Goal: Task Accomplishment & Management: Complete application form

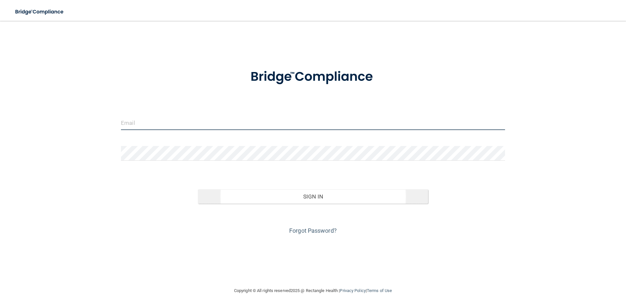
type input "[PERSON_NAME][EMAIL_ADDRESS][DOMAIN_NAME]"
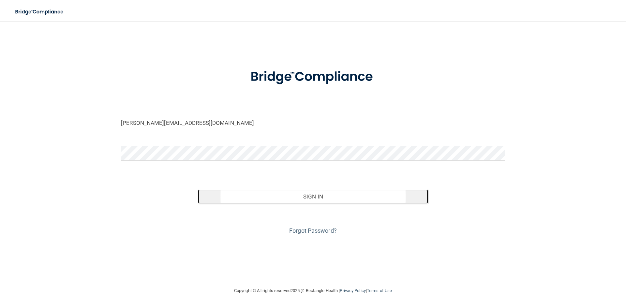
click at [332, 195] on button "Sign In" at bounding box center [313, 196] width 230 height 14
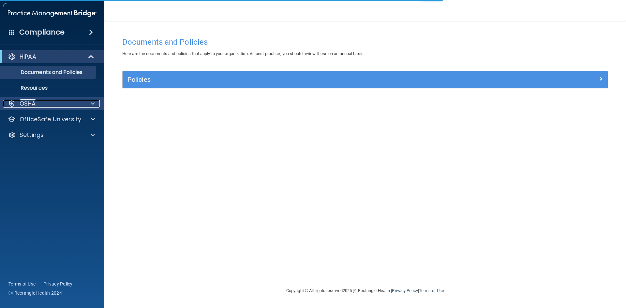
click at [38, 104] on div "OSHA" at bounding box center [43, 104] width 81 height 8
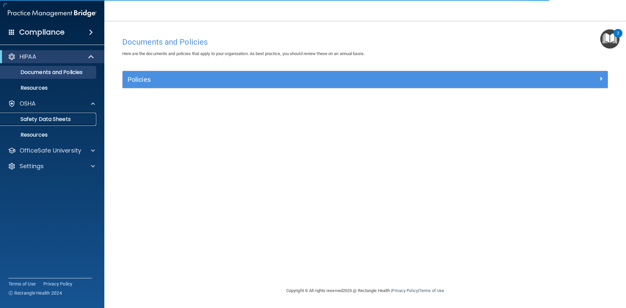
click at [65, 118] on p "Safety Data Sheets" at bounding box center [48, 119] width 89 height 7
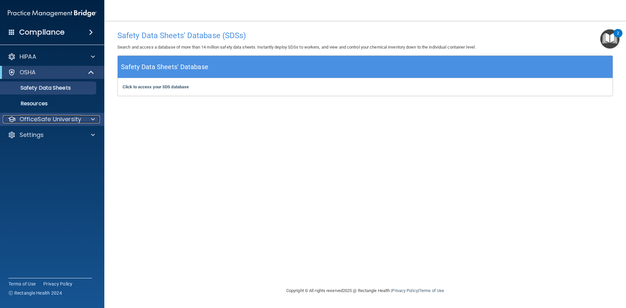
click at [81, 118] on div "OfficeSafe University" at bounding box center [43, 119] width 81 height 8
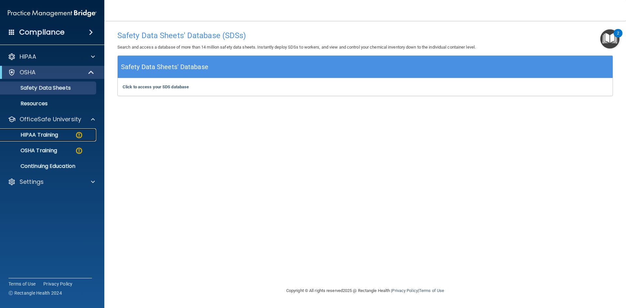
click at [63, 135] on div "HIPAA Training" at bounding box center [48, 135] width 89 height 7
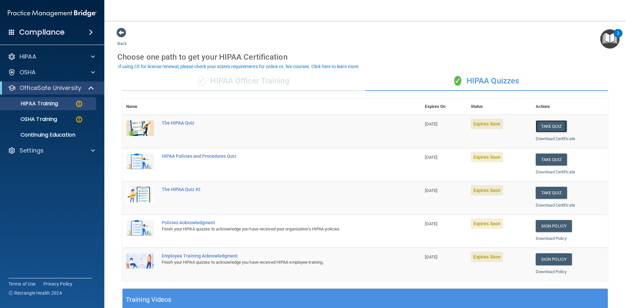
click at [545, 125] on button "Take Quiz" at bounding box center [550, 126] width 31 height 12
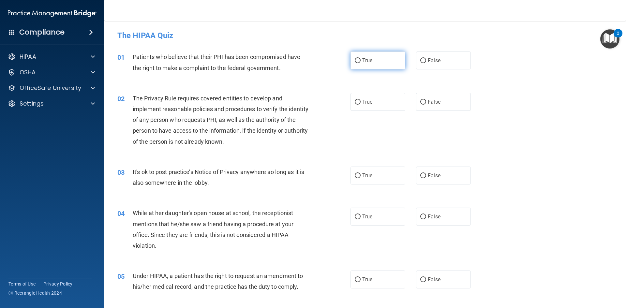
click at [367, 62] on span "True" at bounding box center [367, 60] width 10 height 6
click at [360, 62] on input "True" at bounding box center [358, 60] width 6 height 5
radio input "true"
click at [361, 106] on label "True" at bounding box center [377, 102] width 55 height 18
click at [360, 105] on input "True" at bounding box center [358, 102] width 6 height 5
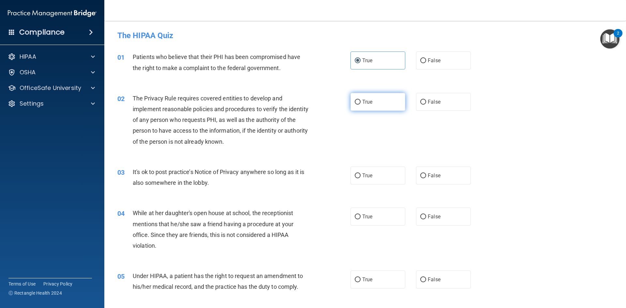
radio input "true"
click at [438, 182] on label "False" at bounding box center [443, 176] width 55 height 18
click at [426, 178] on input "False" at bounding box center [423, 175] width 6 height 5
radio input "true"
click at [441, 219] on label "False" at bounding box center [443, 217] width 55 height 18
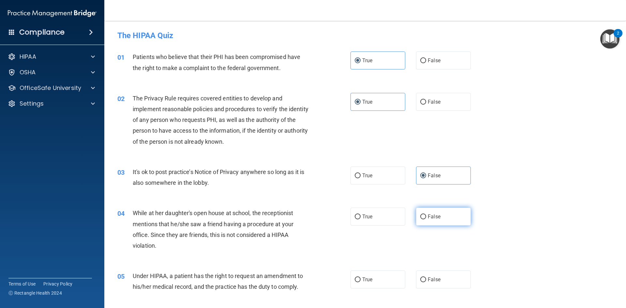
click at [426, 219] on input "False" at bounding box center [423, 216] width 6 height 5
radio input "true"
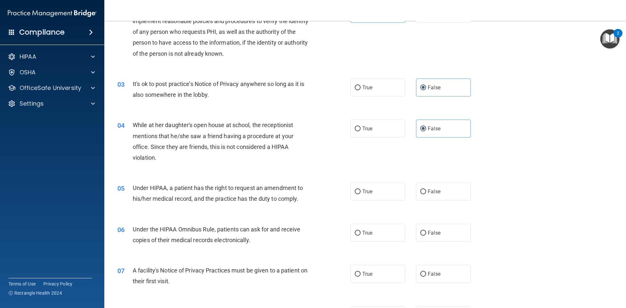
scroll to position [98, 0]
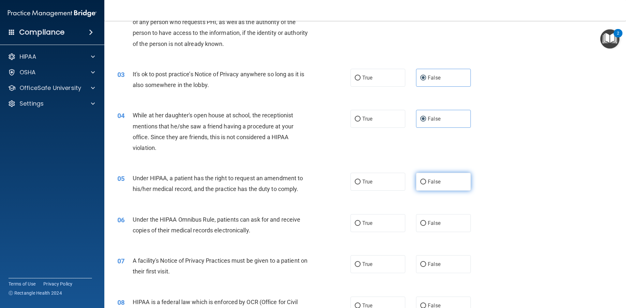
click at [439, 186] on label "False" at bounding box center [443, 182] width 55 height 18
click at [426, 184] on input "False" at bounding box center [423, 182] width 6 height 5
radio input "true"
click at [388, 219] on label "True" at bounding box center [377, 223] width 55 height 18
click at [360, 221] on input "True" at bounding box center [358, 223] width 6 height 5
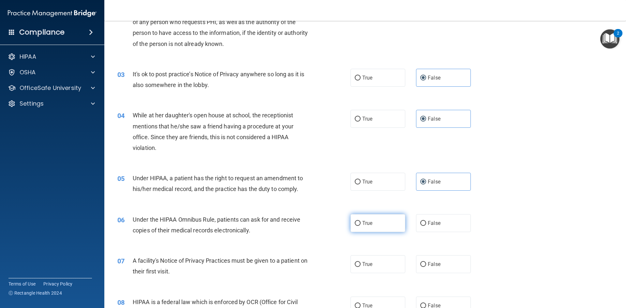
radio input "true"
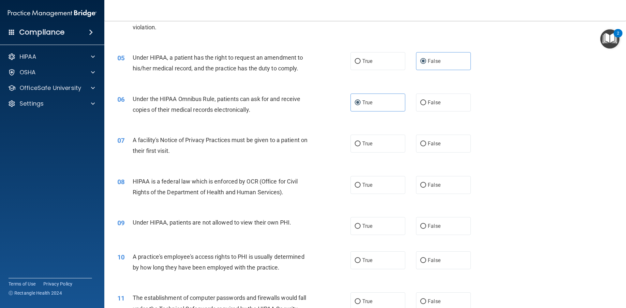
scroll to position [228, 0]
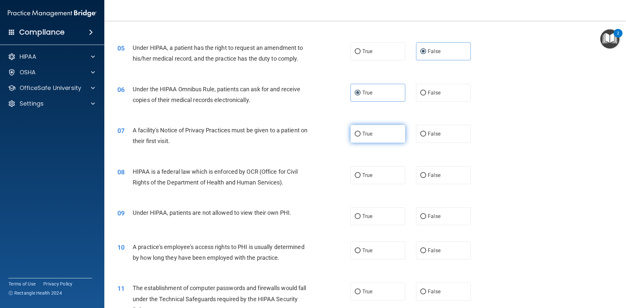
click at [375, 133] on label "True" at bounding box center [377, 134] width 55 height 18
click at [360, 133] on input "True" at bounding box center [358, 134] width 6 height 5
radio input "true"
click at [366, 166] on label "True" at bounding box center [377, 175] width 55 height 18
click at [360, 173] on input "True" at bounding box center [358, 175] width 6 height 5
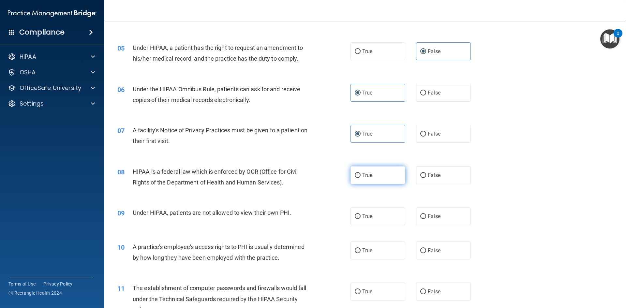
radio input "true"
drag, startPoint x: 425, startPoint y: 210, endPoint x: 435, endPoint y: 223, distance: 16.0
click at [425, 211] on label "False" at bounding box center [443, 216] width 55 height 18
click at [425, 214] on input "False" at bounding box center [423, 216] width 6 height 5
radio input "true"
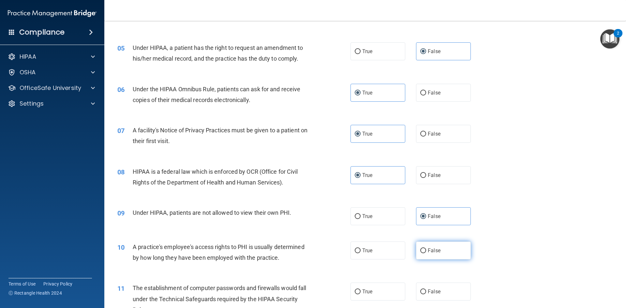
click at [439, 242] on label "False" at bounding box center [443, 250] width 55 height 18
click at [426, 248] on input "False" at bounding box center [423, 250] width 6 height 5
radio input "true"
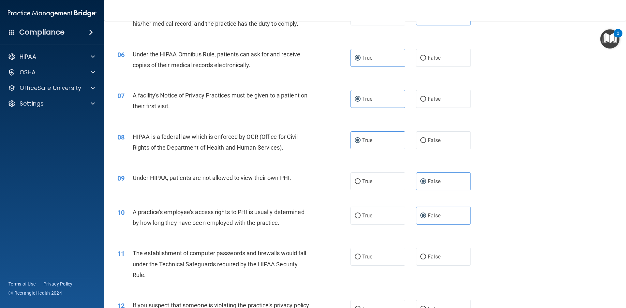
scroll to position [391, 0]
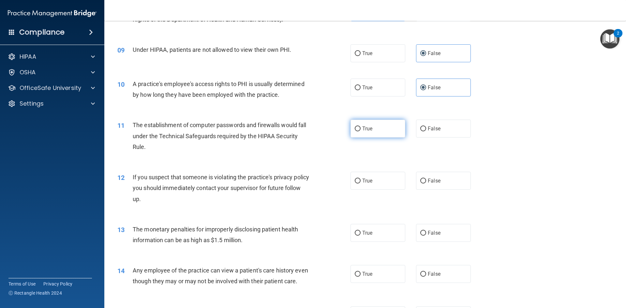
click at [371, 132] on label "True" at bounding box center [377, 129] width 55 height 18
click at [360, 131] on input "True" at bounding box center [358, 128] width 6 height 5
radio input "true"
click at [369, 183] on span "True" at bounding box center [367, 181] width 10 height 6
click at [360, 183] on input "True" at bounding box center [358, 181] width 6 height 5
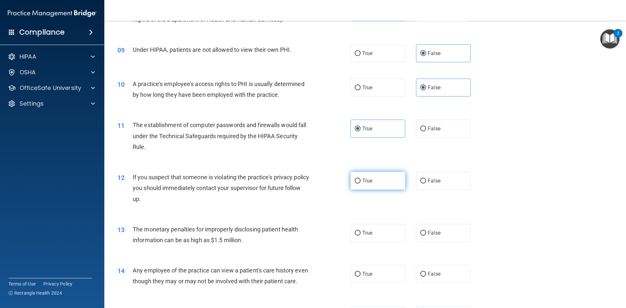
radio input "true"
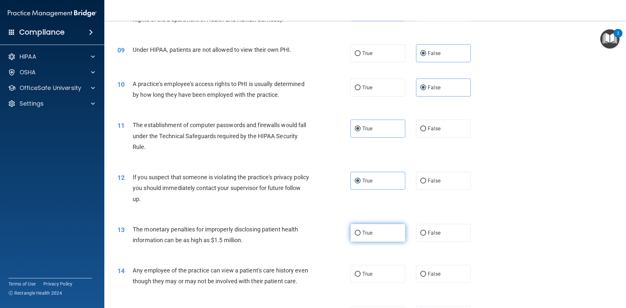
click at [369, 232] on span "True" at bounding box center [367, 233] width 10 height 6
click at [360, 232] on input "True" at bounding box center [358, 233] width 6 height 5
radio input "true"
click at [436, 269] on label "False" at bounding box center [443, 274] width 55 height 18
click at [426, 272] on input "False" at bounding box center [423, 274] width 6 height 5
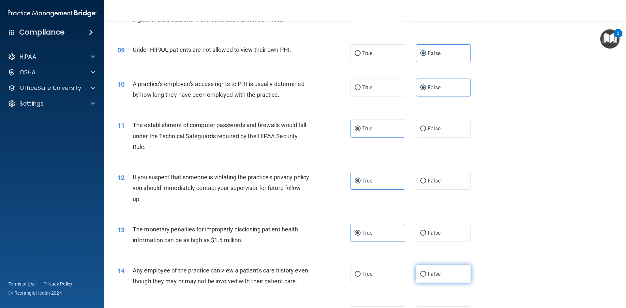
radio input "true"
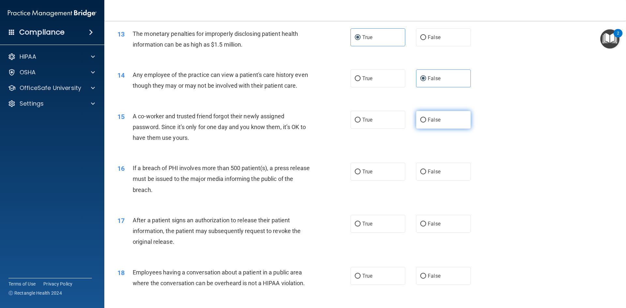
click at [434, 123] on span "False" at bounding box center [434, 120] width 13 height 6
click at [426, 123] on input "False" at bounding box center [423, 120] width 6 height 5
radio input "true"
click at [390, 181] on label "True" at bounding box center [377, 172] width 55 height 18
click at [360, 174] on input "True" at bounding box center [358, 171] width 6 height 5
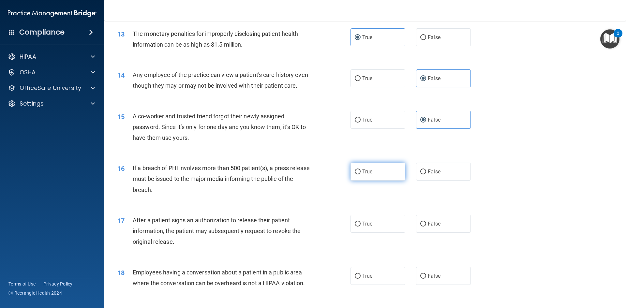
radio input "true"
click at [385, 230] on label "True" at bounding box center [377, 224] width 55 height 18
click at [360, 227] on input "True" at bounding box center [358, 224] width 6 height 5
radio input "true"
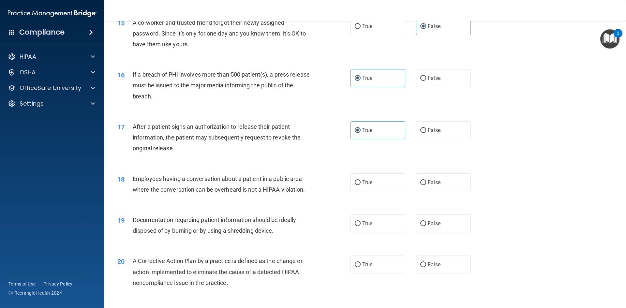
scroll to position [684, 0]
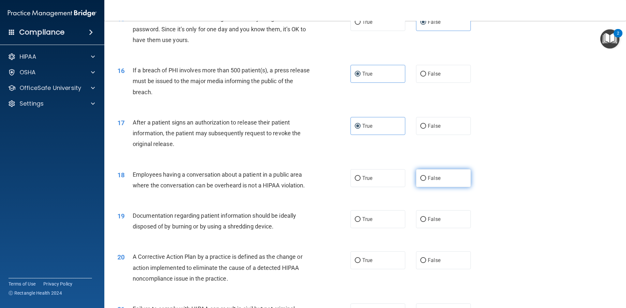
click at [423, 187] on label "False" at bounding box center [443, 178] width 55 height 18
click at [423, 181] on input "False" at bounding box center [423, 178] width 6 height 5
radio input "true"
click at [382, 228] on label "True" at bounding box center [377, 219] width 55 height 18
click at [360, 222] on input "True" at bounding box center [358, 219] width 6 height 5
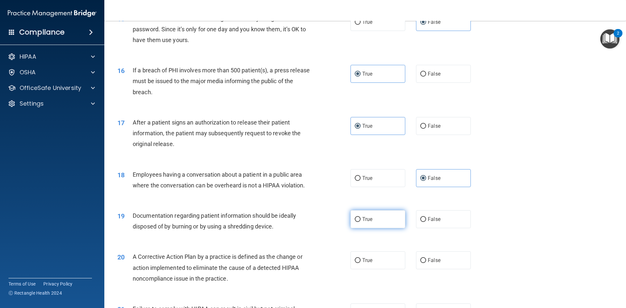
radio input "true"
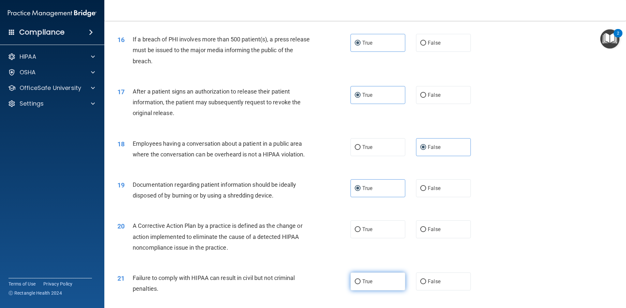
scroll to position [782, 0]
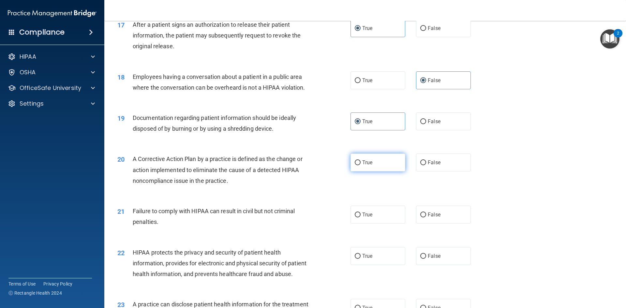
click at [377, 171] on label "True" at bounding box center [377, 162] width 55 height 18
click at [360, 165] on input "True" at bounding box center [358, 162] width 6 height 5
radio input "true"
click at [443, 224] on label "False" at bounding box center [443, 215] width 55 height 18
click at [426, 217] on input "False" at bounding box center [423, 214] width 6 height 5
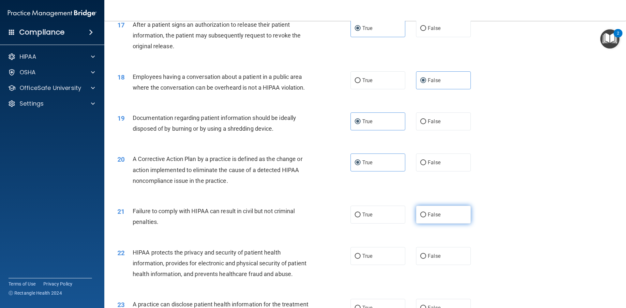
radio input "true"
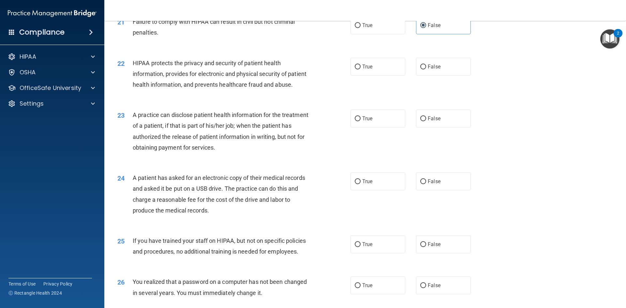
scroll to position [978, 0]
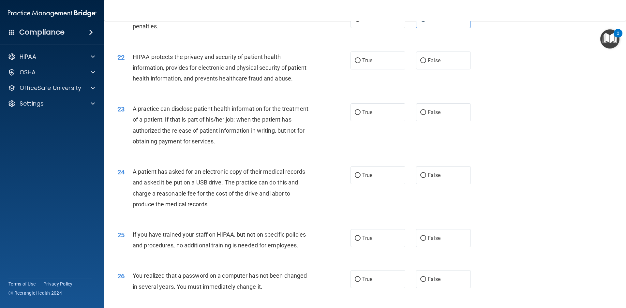
click at [376, 81] on div "22 HIPAA protects the privacy and security of patient health information, provi…" at bounding box center [364, 69] width 505 height 52
click at [375, 69] on label "True" at bounding box center [377, 60] width 55 height 18
click at [360, 63] on input "True" at bounding box center [358, 60] width 6 height 5
radio input "true"
click at [430, 121] on label "False" at bounding box center [443, 112] width 55 height 18
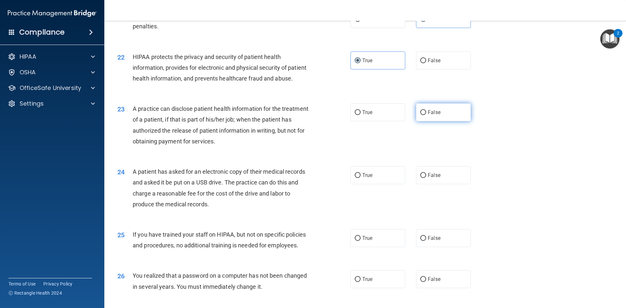
click at [426, 115] on input "False" at bounding box center [423, 112] width 6 height 5
radio input "true"
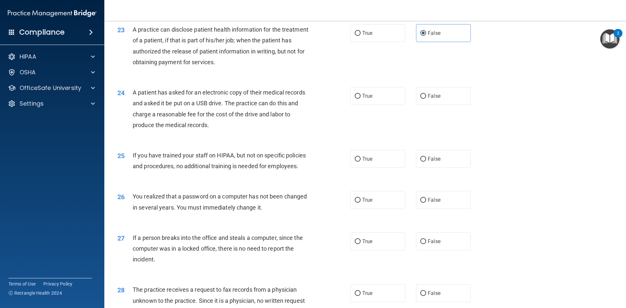
scroll to position [1075, 0]
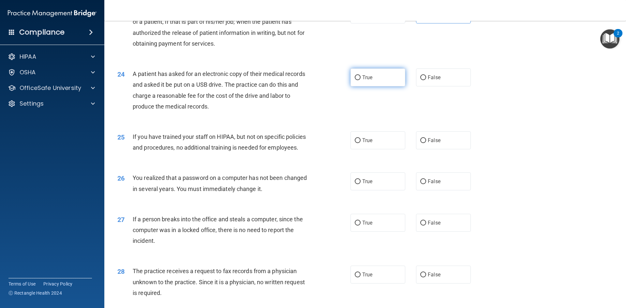
click at [376, 86] on label "True" at bounding box center [377, 77] width 55 height 18
click at [360, 80] on input "True" at bounding box center [358, 77] width 6 height 5
radio input "true"
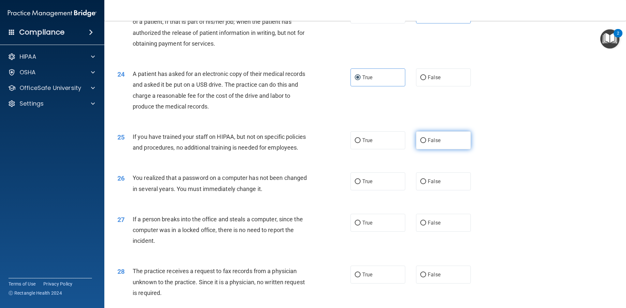
click at [439, 149] on label "False" at bounding box center [443, 140] width 55 height 18
click at [426, 143] on input "False" at bounding box center [423, 140] width 6 height 5
radio input "true"
click at [384, 190] on label "True" at bounding box center [377, 181] width 55 height 18
click at [360, 184] on input "True" at bounding box center [358, 181] width 6 height 5
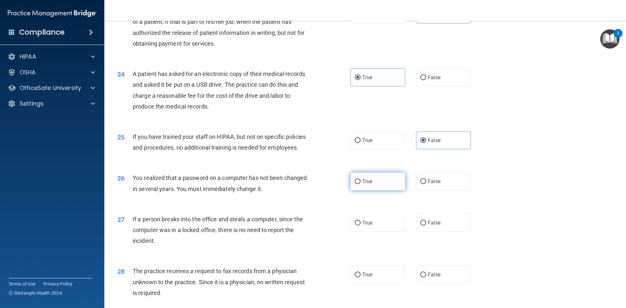
radio input "true"
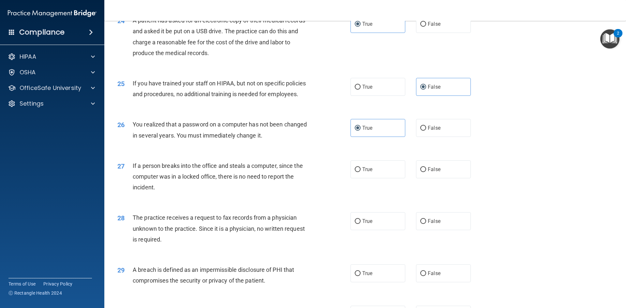
scroll to position [1238, 0]
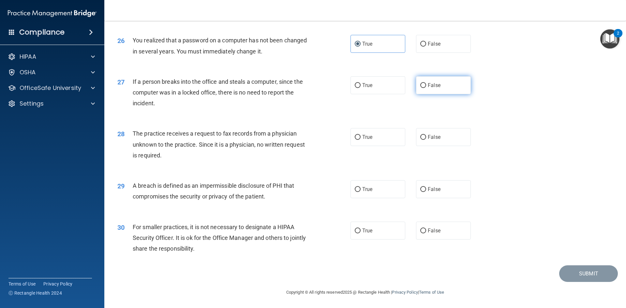
click at [428, 88] on span "False" at bounding box center [434, 85] width 13 height 6
click at [426, 88] on input "False" at bounding box center [423, 85] width 6 height 5
radio input "true"
click at [436, 140] on span "False" at bounding box center [434, 137] width 13 height 6
click at [426, 140] on input "False" at bounding box center [423, 137] width 6 height 5
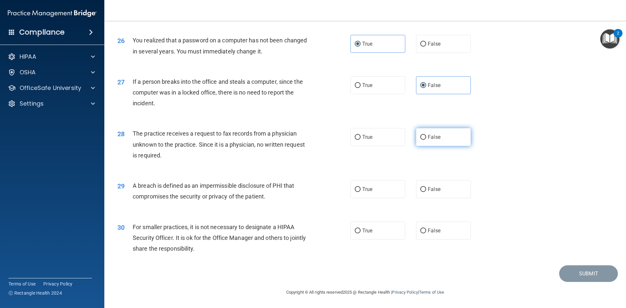
radio input "true"
click at [379, 196] on label "True" at bounding box center [377, 189] width 55 height 18
click at [360, 192] on input "True" at bounding box center [358, 189] width 6 height 5
radio input "true"
click at [376, 240] on label "True" at bounding box center [377, 231] width 55 height 18
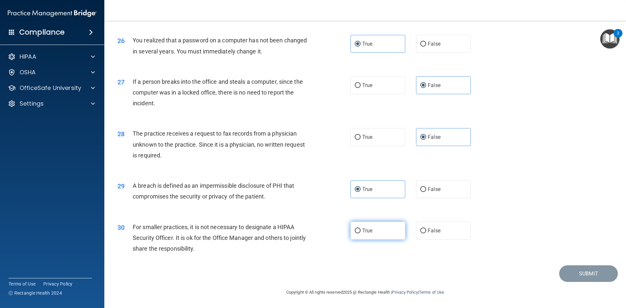
click at [360, 233] on input "True" at bounding box center [358, 230] width 6 height 5
radio input "true"
click at [570, 278] on button "Submit" at bounding box center [588, 273] width 59 height 17
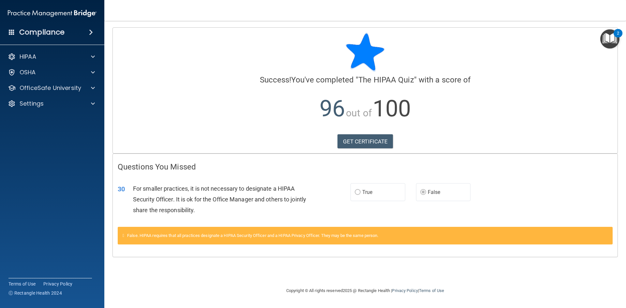
click at [379, 191] on label "True" at bounding box center [377, 192] width 55 height 18
click at [374, 141] on link "GET CERTIFICATE" at bounding box center [365, 141] width 56 height 14
click at [78, 74] on div "OSHA" at bounding box center [43, 72] width 81 height 8
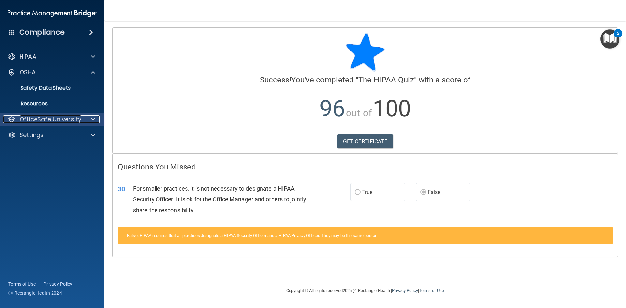
click at [81, 118] on div "OfficeSafe University" at bounding box center [43, 119] width 81 height 8
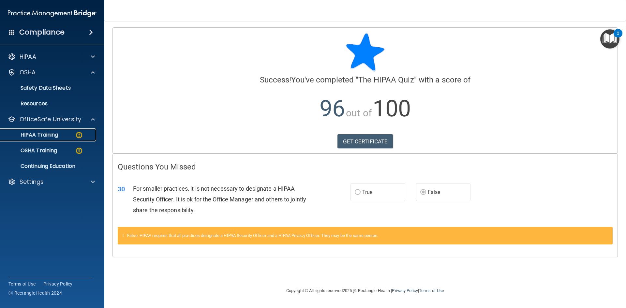
click at [74, 135] on div "HIPAA Training" at bounding box center [48, 135] width 89 height 7
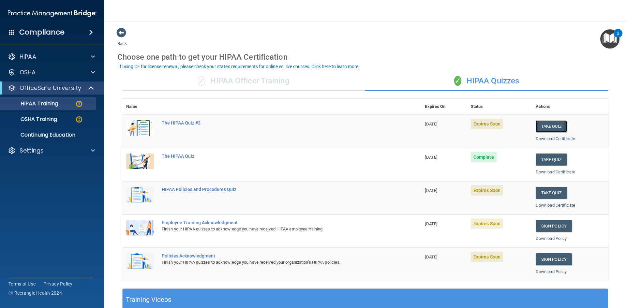
click at [550, 126] on button "Take Quiz" at bounding box center [550, 126] width 31 height 12
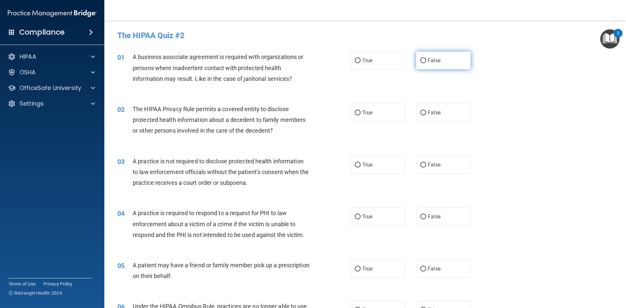
click at [441, 64] on label "False" at bounding box center [443, 60] width 55 height 18
click at [426, 63] on input "False" at bounding box center [423, 60] width 6 height 5
radio input "true"
click at [382, 119] on label "True" at bounding box center [377, 113] width 55 height 18
click at [360, 115] on input "True" at bounding box center [358, 112] width 6 height 5
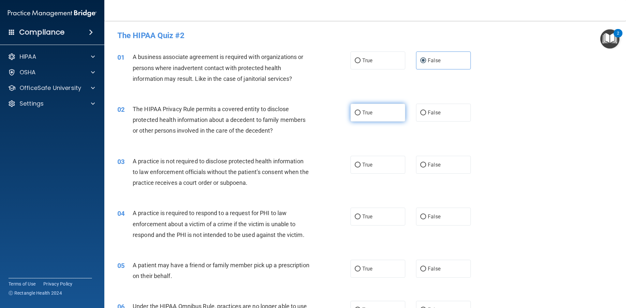
radio input "true"
click at [428, 162] on span "False" at bounding box center [434, 165] width 13 height 6
click at [425, 163] on input "False" at bounding box center [423, 165] width 6 height 5
radio input "true"
click at [380, 214] on label "True" at bounding box center [377, 217] width 55 height 18
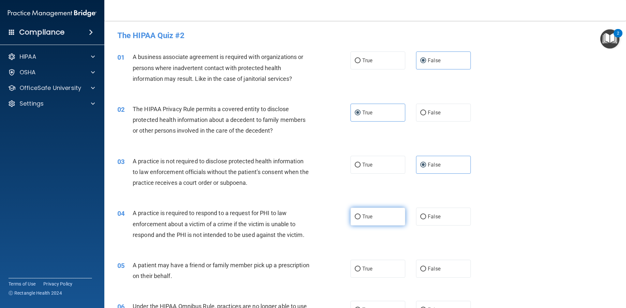
click at [360, 214] on input "True" at bounding box center [358, 216] width 6 height 5
radio input "true"
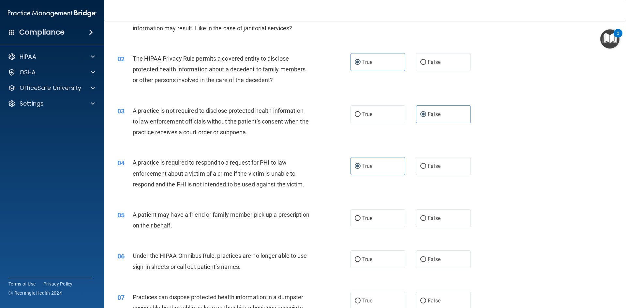
scroll to position [65, 0]
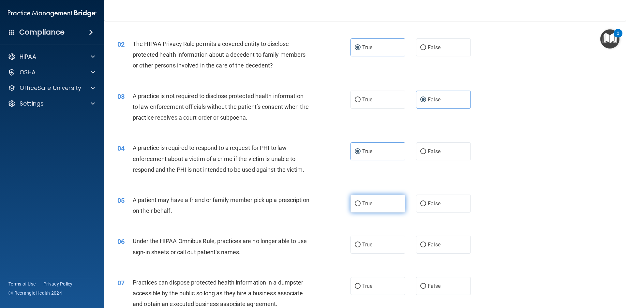
click at [372, 205] on label "True" at bounding box center [377, 204] width 55 height 18
click at [360, 205] on input "True" at bounding box center [358, 203] width 6 height 5
radio input "true"
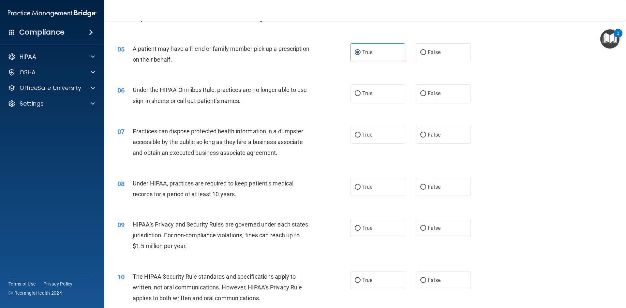
scroll to position [228, 0]
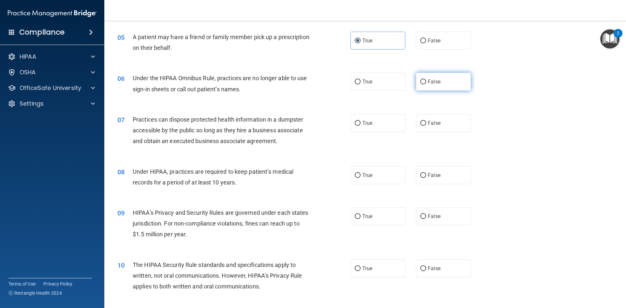
click at [436, 85] on label "False" at bounding box center [443, 82] width 55 height 18
click at [426, 84] on input "False" at bounding box center [423, 82] width 6 height 5
radio input "true"
click at [439, 125] on label "False" at bounding box center [443, 123] width 55 height 18
click at [426, 125] on input "False" at bounding box center [423, 123] width 6 height 5
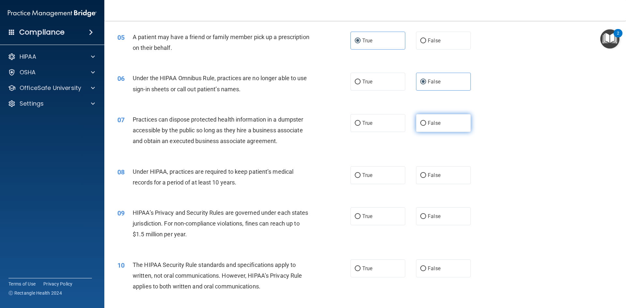
radio input "true"
click at [441, 174] on label "False" at bounding box center [443, 175] width 55 height 18
click at [426, 174] on input "False" at bounding box center [423, 175] width 6 height 5
radio input "true"
click at [444, 209] on label "False" at bounding box center [443, 216] width 55 height 18
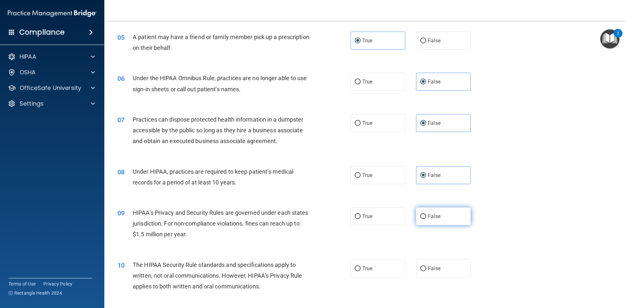
click at [426, 214] on input "False" at bounding box center [423, 216] width 6 height 5
radio input "true"
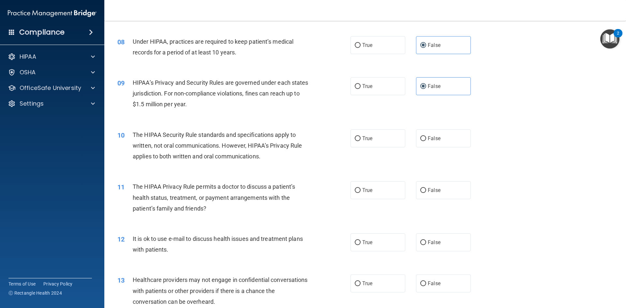
scroll to position [358, 0]
click at [380, 137] on label "True" at bounding box center [377, 138] width 55 height 18
click at [360, 137] on input "True" at bounding box center [358, 138] width 6 height 5
radio input "true"
click at [379, 191] on label "True" at bounding box center [377, 190] width 55 height 18
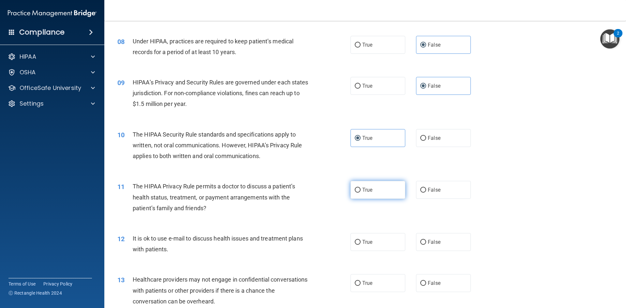
click at [360, 191] on input "True" at bounding box center [358, 190] width 6 height 5
radio input "true"
click at [378, 239] on label "True" at bounding box center [377, 242] width 55 height 18
click at [360, 240] on input "True" at bounding box center [358, 242] width 6 height 5
radio input "true"
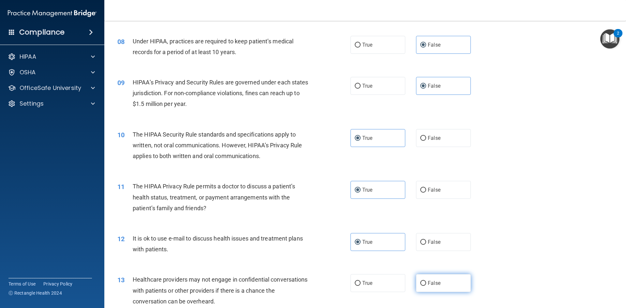
click at [431, 282] on span "False" at bounding box center [434, 283] width 13 height 6
click at [426, 282] on input "False" at bounding box center [423, 283] width 6 height 5
radio input "true"
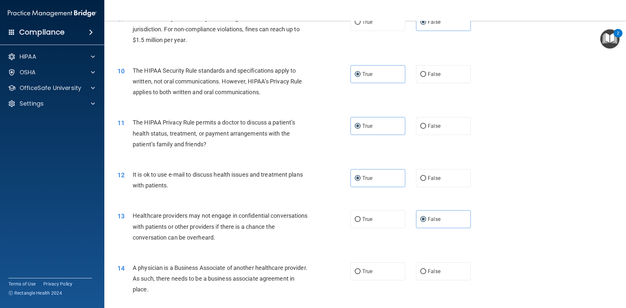
scroll to position [521, 0]
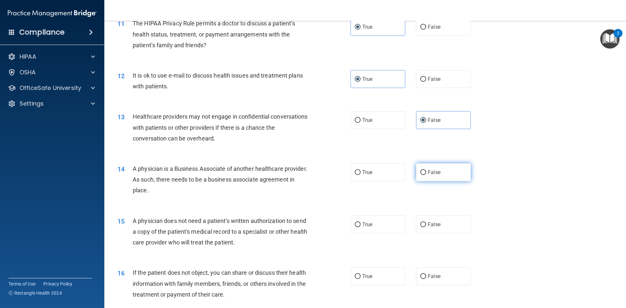
click at [441, 172] on label "False" at bounding box center [443, 172] width 55 height 18
click at [426, 172] on input "False" at bounding box center [423, 172] width 6 height 5
radio input "true"
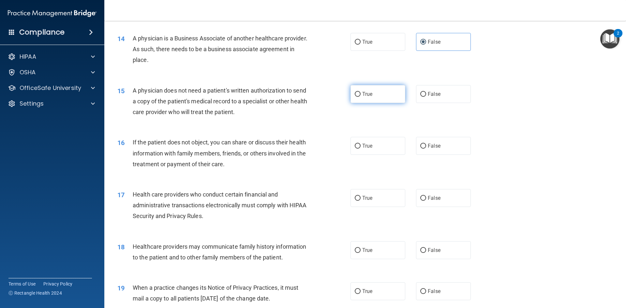
click at [371, 97] on label "True" at bounding box center [377, 94] width 55 height 18
click at [360, 97] on input "True" at bounding box center [358, 94] width 6 height 5
radio input "true"
click at [373, 149] on label "True" at bounding box center [377, 146] width 55 height 18
click at [360, 149] on input "True" at bounding box center [358, 146] width 6 height 5
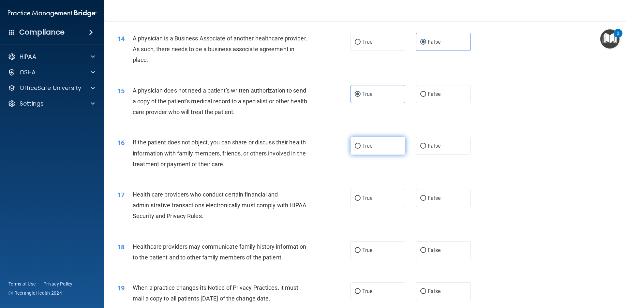
radio input "true"
click at [379, 190] on label "True" at bounding box center [377, 198] width 55 height 18
click at [360, 196] on input "True" at bounding box center [358, 198] width 6 height 5
radio input "true"
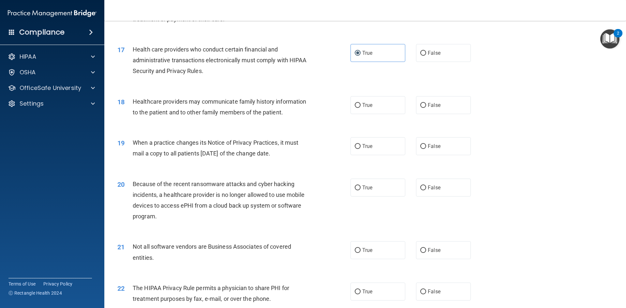
scroll to position [815, 0]
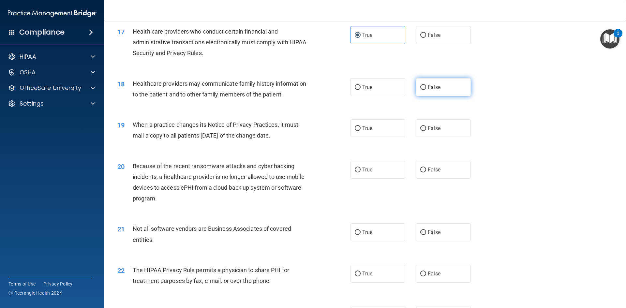
click at [432, 95] on label "False" at bounding box center [443, 87] width 55 height 18
click at [426, 90] on input "False" at bounding box center [423, 87] width 6 height 5
radio input "true"
click at [436, 129] on span "False" at bounding box center [434, 128] width 13 height 6
click at [426, 129] on input "False" at bounding box center [423, 128] width 6 height 5
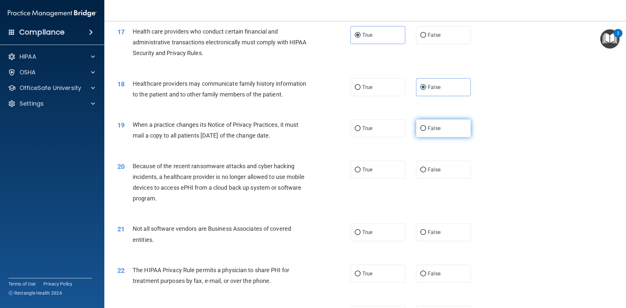
radio input "true"
click at [446, 168] on label "False" at bounding box center [443, 170] width 55 height 18
click at [426, 168] on input "False" at bounding box center [423, 170] width 6 height 5
radio input "true"
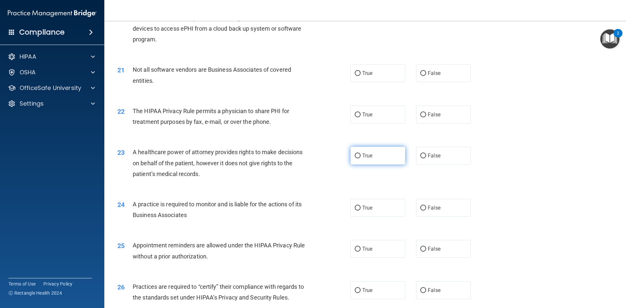
scroll to position [978, 0]
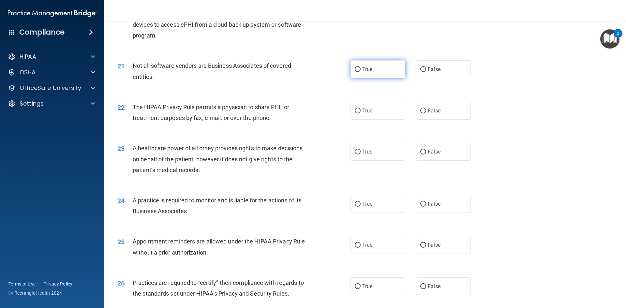
click at [374, 72] on label "True" at bounding box center [377, 69] width 55 height 18
click at [360, 72] on input "True" at bounding box center [358, 69] width 6 height 5
radio input "true"
click at [373, 113] on label "True" at bounding box center [377, 111] width 55 height 18
click at [360, 113] on input "True" at bounding box center [358, 111] width 6 height 5
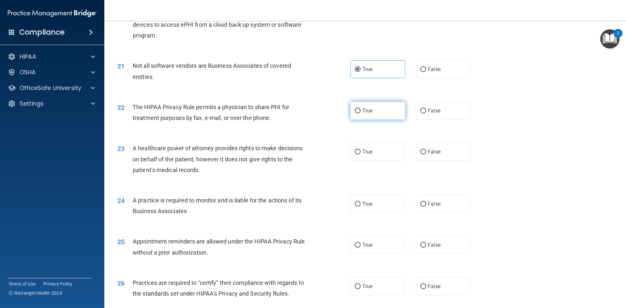
radio input "true"
click at [440, 152] on label "False" at bounding box center [443, 152] width 55 height 18
click at [426, 152] on input "False" at bounding box center [423, 152] width 6 height 5
radio input "true"
click at [451, 200] on label "False" at bounding box center [443, 204] width 55 height 18
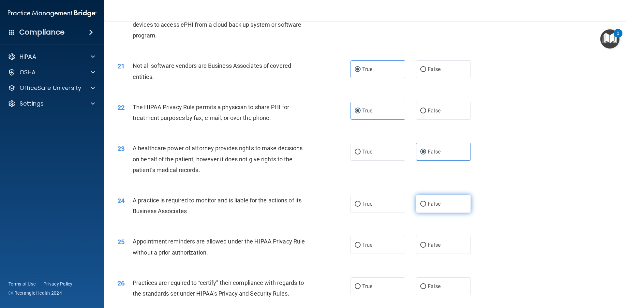
click at [426, 202] on input "False" at bounding box center [423, 204] width 6 height 5
radio input "true"
click at [397, 245] on label "True" at bounding box center [377, 245] width 55 height 18
click at [360, 245] on input "True" at bounding box center [358, 245] width 6 height 5
radio input "true"
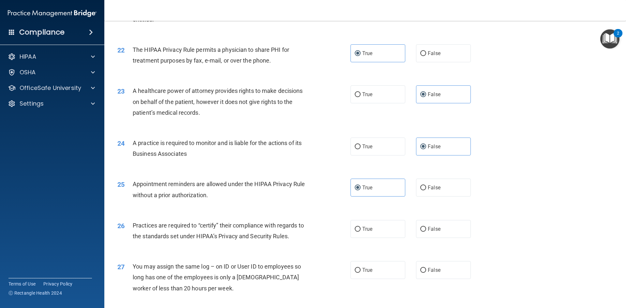
scroll to position [1141, 0]
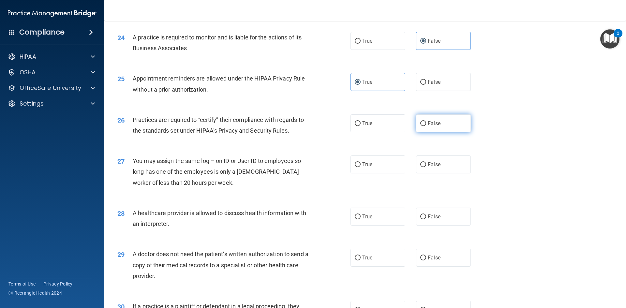
click at [420, 123] on input "False" at bounding box center [423, 123] width 6 height 5
radio input "true"
click at [440, 159] on label "False" at bounding box center [443, 164] width 55 height 18
click at [426, 162] on input "False" at bounding box center [423, 164] width 6 height 5
radio input "true"
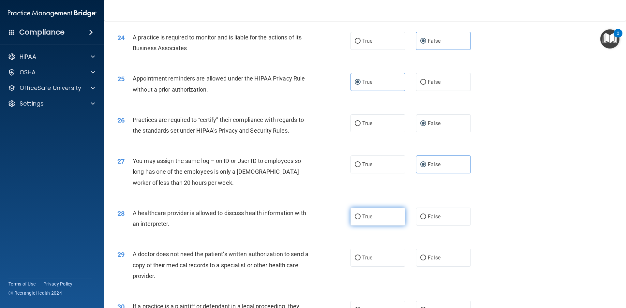
click at [387, 216] on label "True" at bounding box center [377, 217] width 55 height 18
click at [360, 216] on input "True" at bounding box center [358, 216] width 6 height 5
radio input "true"
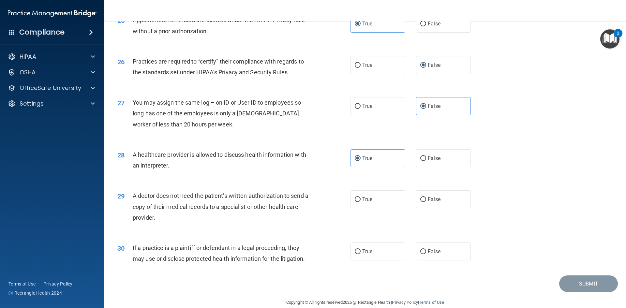
scroll to position [1209, 0]
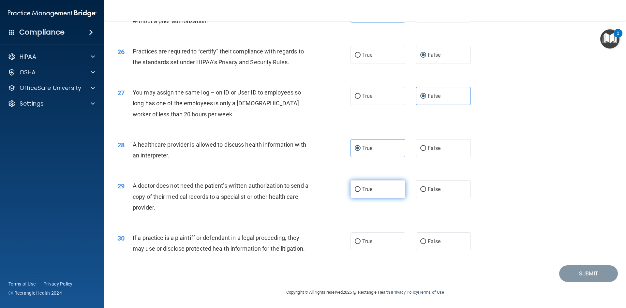
click at [391, 187] on label "True" at bounding box center [377, 189] width 55 height 18
click at [360, 187] on input "True" at bounding box center [358, 189] width 6 height 5
radio input "true"
click at [386, 240] on label "True" at bounding box center [377, 241] width 55 height 18
click at [360, 240] on input "True" at bounding box center [358, 241] width 6 height 5
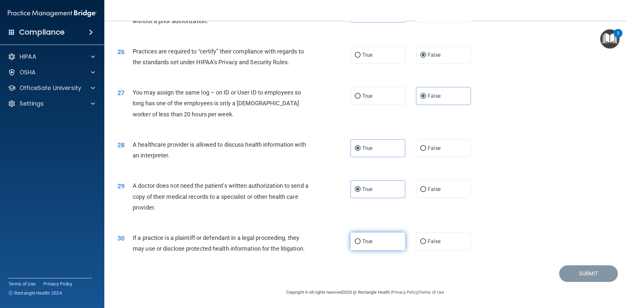
radio input "true"
click at [591, 274] on button "Submit" at bounding box center [588, 273] width 59 height 17
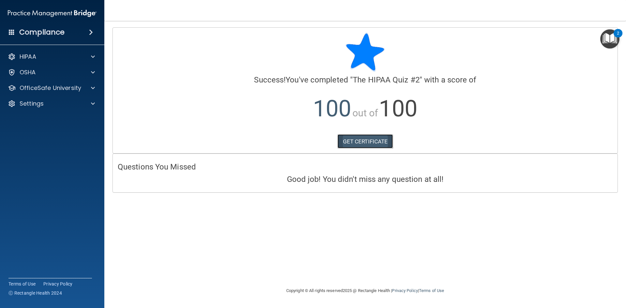
click at [384, 143] on link "GET CERTIFICATE" at bounding box center [365, 141] width 56 height 14
click at [62, 84] on p "OfficeSafe University" at bounding box center [51, 88] width 62 height 8
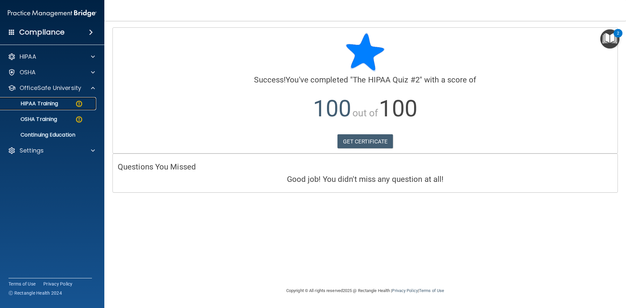
click at [77, 106] on img at bounding box center [79, 104] width 8 height 8
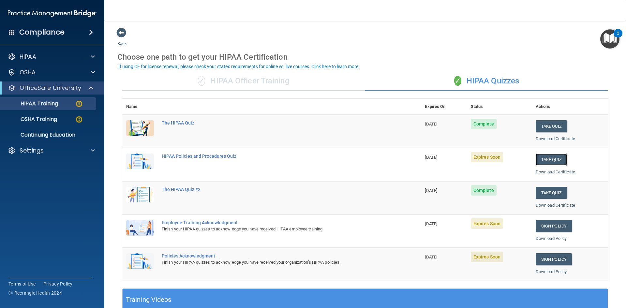
click at [545, 161] on button "Take Quiz" at bounding box center [550, 159] width 31 height 12
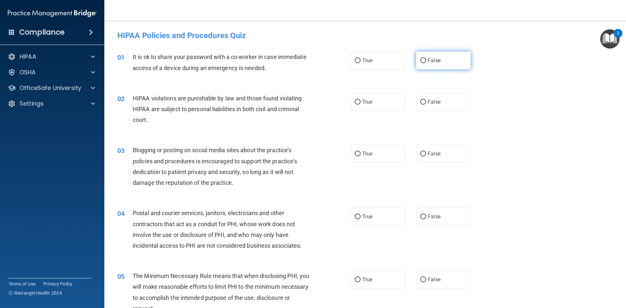
click at [441, 67] on label "False" at bounding box center [443, 60] width 55 height 18
click at [426, 63] on input "False" at bounding box center [423, 60] width 6 height 5
radio input "true"
click at [387, 101] on label "True" at bounding box center [377, 102] width 55 height 18
click at [360, 101] on input "True" at bounding box center [358, 102] width 6 height 5
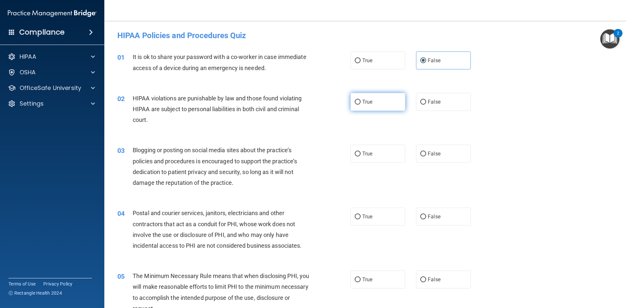
radio input "true"
click at [434, 158] on label "False" at bounding box center [443, 154] width 55 height 18
click at [426, 156] on input "False" at bounding box center [423, 154] width 6 height 5
radio input "true"
click at [380, 216] on label "True" at bounding box center [377, 217] width 55 height 18
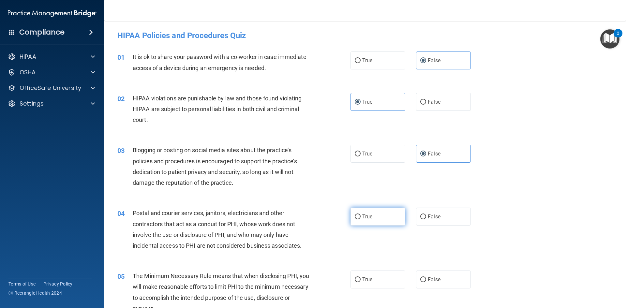
click at [360, 216] on input "True" at bounding box center [358, 216] width 6 height 5
radio input "true"
click at [375, 287] on label "True" at bounding box center [377, 279] width 55 height 18
click at [360, 282] on input "True" at bounding box center [358, 279] width 6 height 5
radio input "true"
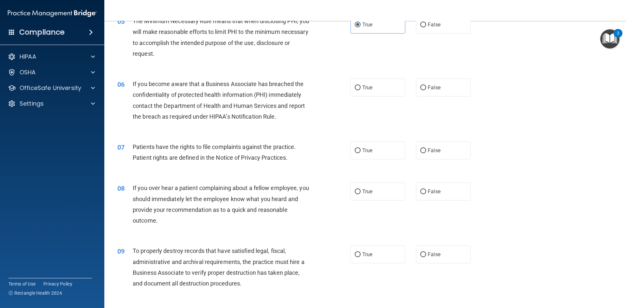
scroll to position [261, 0]
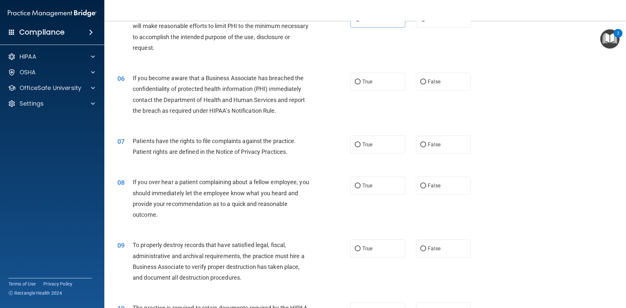
click at [443, 91] on div "06 If you become aware that a Business Associate has breached the confidentiali…" at bounding box center [364, 96] width 505 height 63
click at [441, 86] on label "False" at bounding box center [443, 82] width 55 height 18
click at [426, 84] on input "False" at bounding box center [423, 82] width 6 height 5
radio input "true"
click at [376, 146] on label "True" at bounding box center [377, 145] width 55 height 18
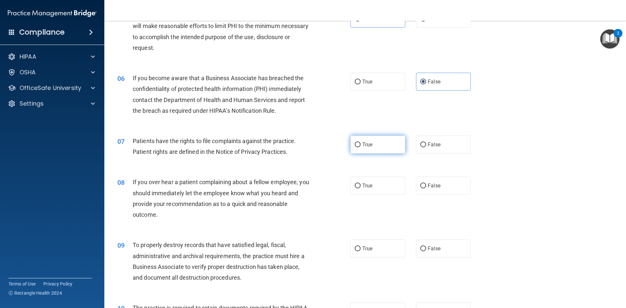
click at [360, 146] on input "True" at bounding box center [358, 144] width 6 height 5
radio input "true"
click at [437, 186] on label "False" at bounding box center [443, 186] width 55 height 18
click at [426, 186] on input "False" at bounding box center [423, 185] width 6 height 5
radio input "true"
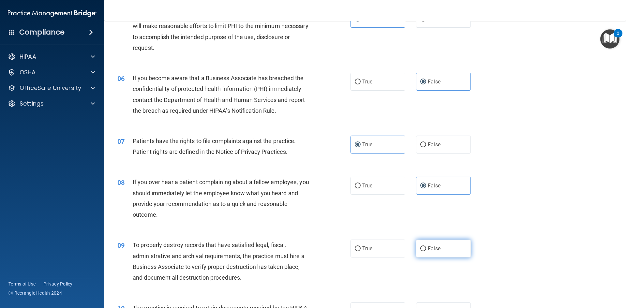
click at [441, 242] on label "False" at bounding box center [443, 249] width 55 height 18
click at [426, 246] on input "False" at bounding box center [423, 248] width 6 height 5
radio input "true"
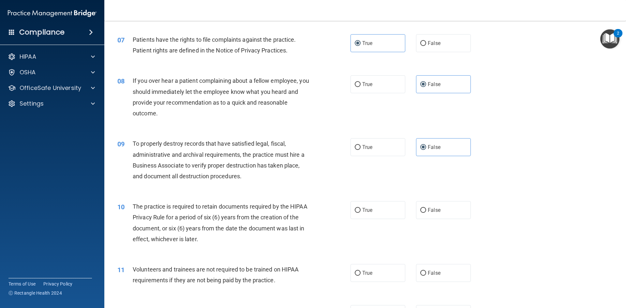
scroll to position [391, 0]
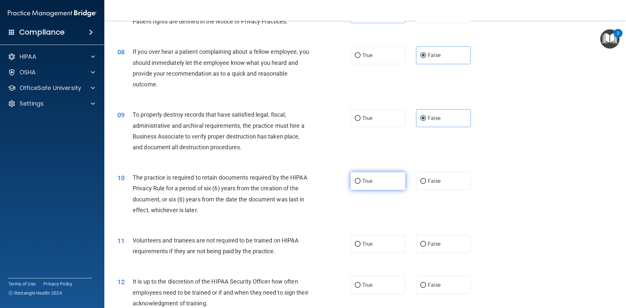
click at [373, 184] on label "True" at bounding box center [377, 181] width 55 height 18
click at [360, 184] on input "True" at bounding box center [358, 181] width 6 height 5
radio input "true"
click at [442, 245] on label "False" at bounding box center [443, 244] width 55 height 18
click at [426, 245] on input "False" at bounding box center [423, 244] width 6 height 5
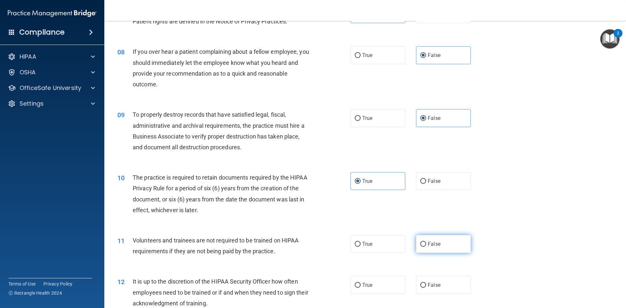
radio input "true"
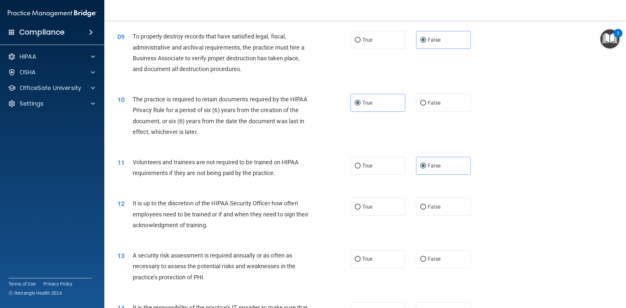
scroll to position [489, 0]
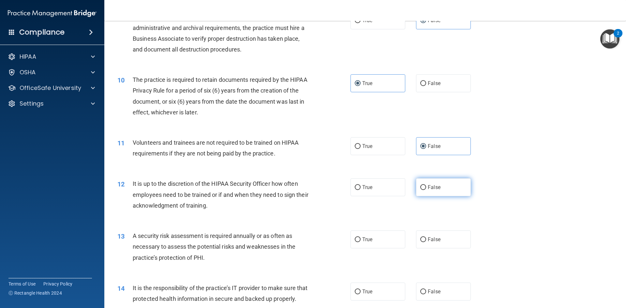
click at [442, 193] on label "False" at bounding box center [443, 187] width 55 height 18
click at [426, 190] on input "False" at bounding box center [423, 187] width 6 height 5
radio input "true"
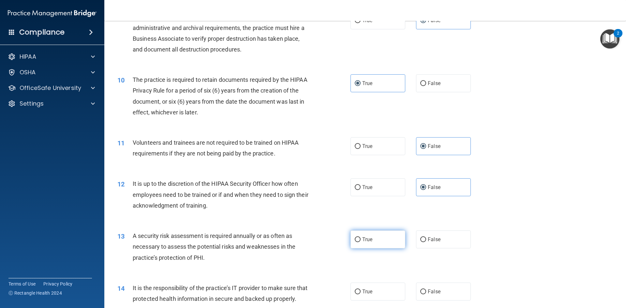
click at [379, 244] on label "True" at bounding box center [377, 239] width 55 height 18
click at [360, 242] on input "True" at bounding box center [358, 239] width 6 height 5
radio input "true"
click at [440, 291] on label "False" at bounding box center [443, 292] width 55 height 18
click at [426, 291] on input "False" at bounding box center [423, 291] width 6 height 5
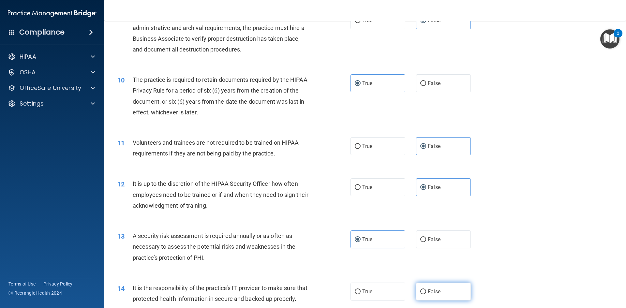
radio input "true"
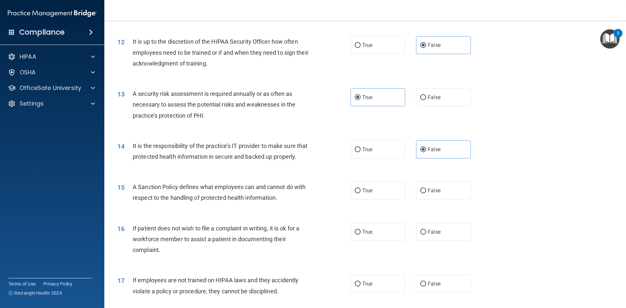
scroll to position [652, 0]
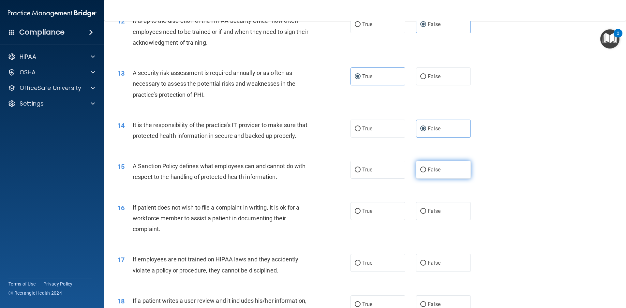
click at [436, 173] on span "False" at bounding box center [434, 170] width 13 height 6
click at [426, 172] on input "False" at bounding box center [423, 170] width 6 height 5
radio input "true"
click at [383, 220] on label "True" at bounding box center [377, 211] width 55 height 18
click at [360, 214] on input "True" at bounding box center [358, 211] width 6 height 5
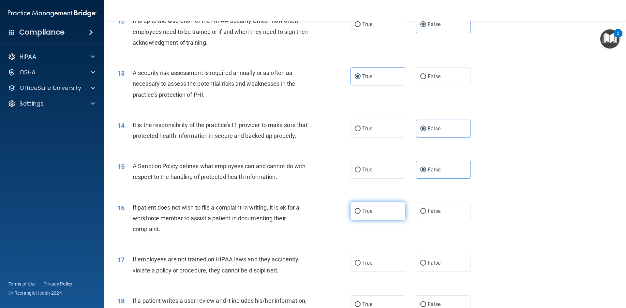
radio input "true"
click at [446, 272] on label "False" at bounding box center [443, 263] width 55 height 18
click at [426, 266] on input "False" at bounding box center [423, 263] width 6 height 5
radio input "true"
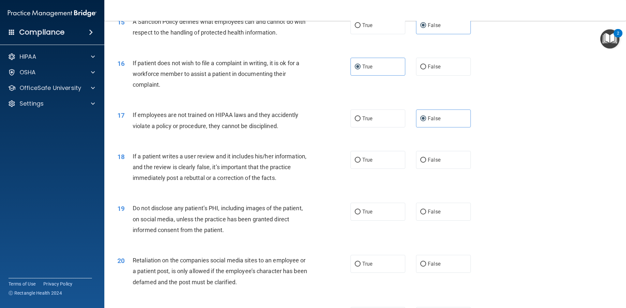
scroll to position [815, 0]
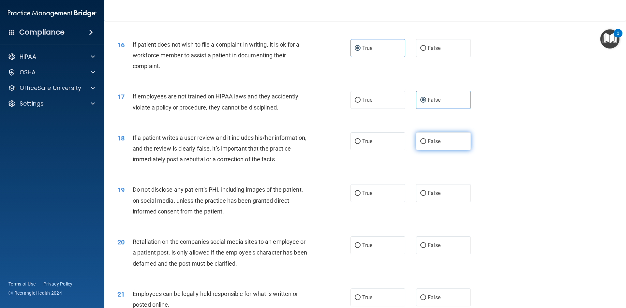
click at [440, 150] on label "False" at bounding box center [443, 141] width 55 height 18
click at [426, 144] on input "False" at bounding box center [423, 141] width 6 height 5
radio input "true"
click at [383, 197] on label "True" at bounding box center [377, 193] width 55 height 18
click at [360, 196] on input "True" at bounding box center [358, 193] width 6 height 5
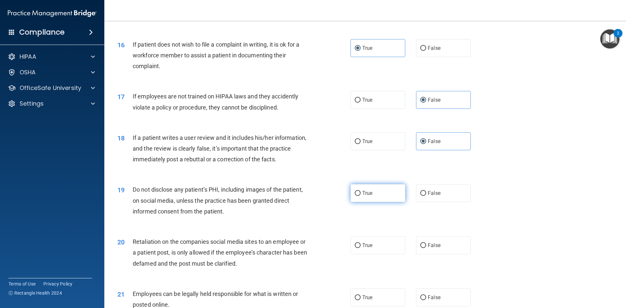
radio input "true"
click at [446, 254] on label "False" at bounding box center [443, 245] width 55 height 18
click at [426, 248] on input "False" at bounding box center [423, 245] width 6 height 5
radio input "true"
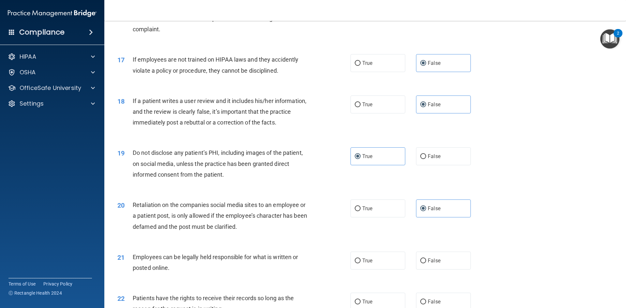
scroll to position [978, 0]
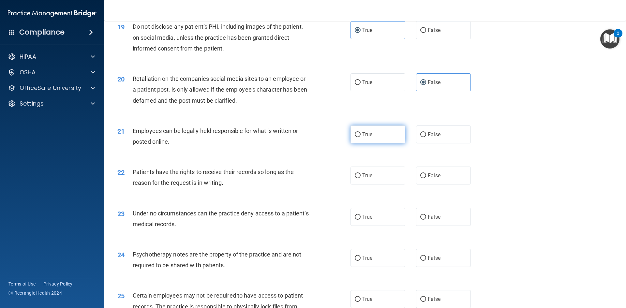
click at [383, 143] on label "True" at bounding box center [377, 134] width 55 height 18
click at [360, 137] on input "True" at bounding box center [358, 134] width 6 height 5
radio input "true"
click at [436, 179] on span "False" at bounding box center [434, 175] width 13 height 6
click at [426, 178] on input "False" at bounding box center [423, 175] width 6 height 5
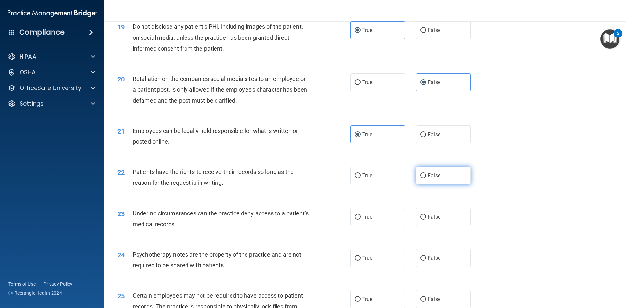
radio input "true"
click at [438, 226] on label "False" at bounding box center [443, 217] width 55 height 18
click at [426, 220] on input "False" at bounding box center [423, 217] width 6 height 5
radio input "true"
click at [397, 267] on label "True" at bounding box center [377, 258] width 55 height 18
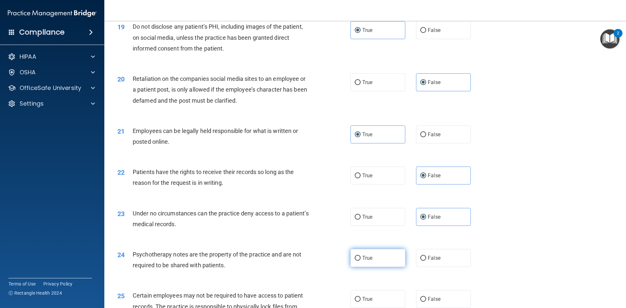
click at [360, 261] on input "True" at bounding box center [358, 258] width 6 height 5
radio input "true"
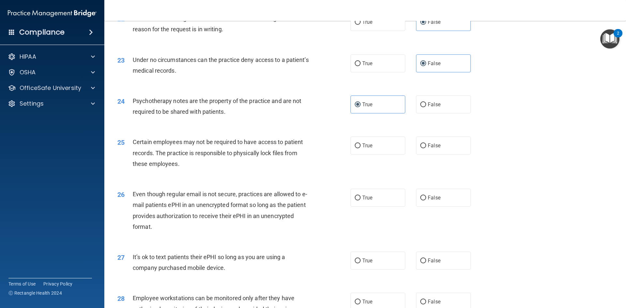
scroll to position [1141, 0]
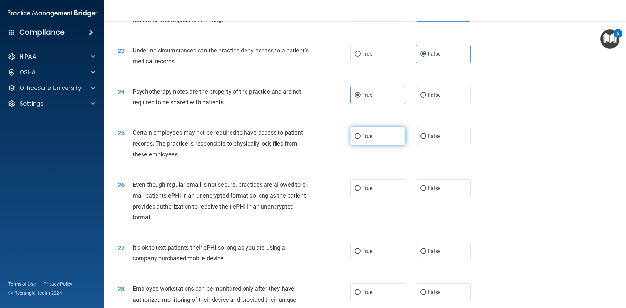
click at [394, 145] on label "True" at bounding box center [377, 136] width 55 height 18
click at [360, 139] on input "True" at bounding box center [358, 136] width 6 height 5
radio input "true"
click at [382, 197] on label "True" at bounding box center [377, 188] width 55 height 18
click at [360, 191] on input "True" at bounding box center [358, 188] width 6 height 5
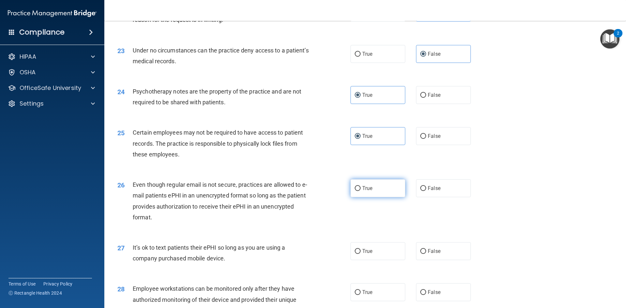
radio input "true"
click at [454, 260] on label "False" at bounding box center [443, 251] width 55 height 18
click at [426, 254] on input "False" at bounding box center [423, 251] width 6 height 5
radio input "true"
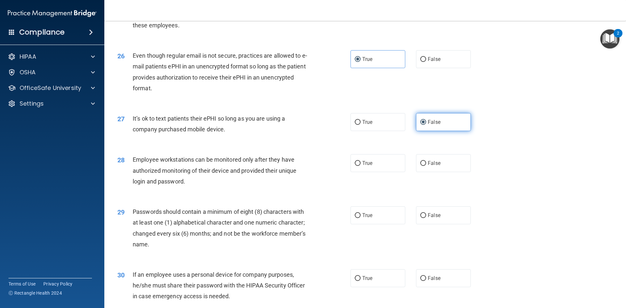
scroll to position [1304, 0]
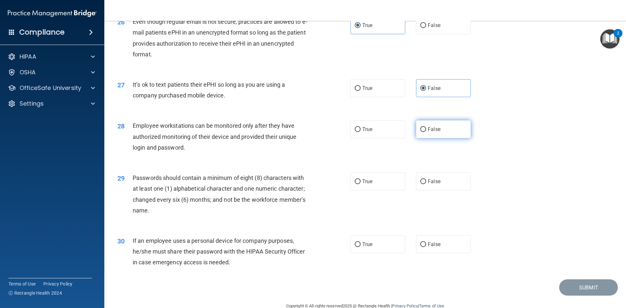
click at [447, 138] on label "False" at bounding box center [443, 129] width 55 height 18
click at [426, 132] on input "False" at bounding box center [423, 129] width 6 height 5
radio input "true"
click at [385, 190] on label "True" at bounding box center [377, 181] width 55 height 18
click at [360, 184] on input "True" at bounding box center [358, 181] width 6 height 5
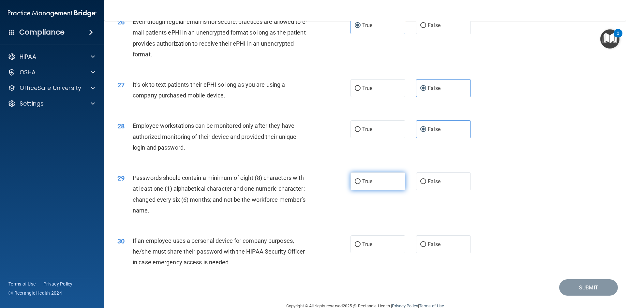
radio input "true"
click at [452, 253] on label "False" at bounding box center [443, 244] width 55 height 18
click at [426, 247] on input "False" at bounding box center [423, 244] width 6 height 5
radio input "true"
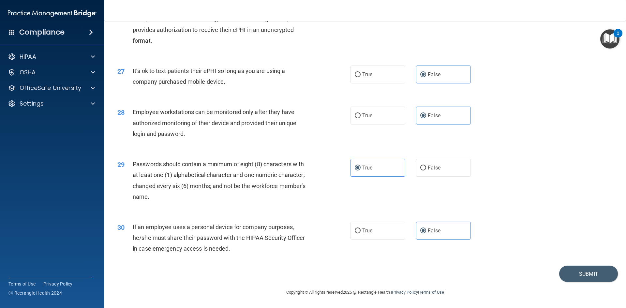
scroll to position [1328, 0]
click at [584, 274] on button "Submit" at bounding box center [588, 274] width 59 height 17
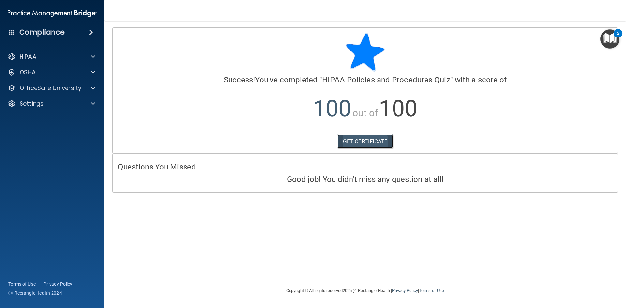
click at [364, 144] on link "GET CERTIFICATE" at bounding box center [365, 141] width 56 height 14
click at [78, 89] on p "OfficeSafe University" at bounding box center [51, 88] width 62 height 8
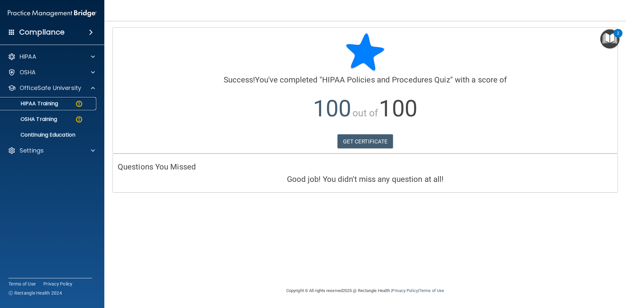
click at [81, 104] on img at bounding box center [79, 104] width 8 height 8
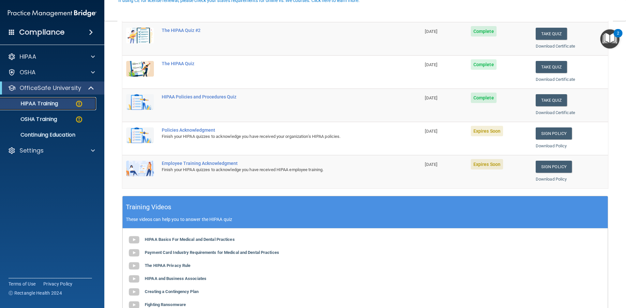
scroll to position [98, 0]
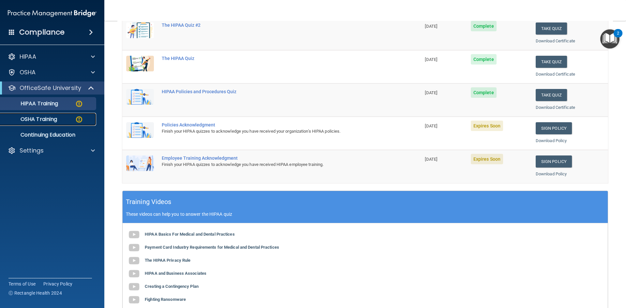
click at [59, 119] on div "OSHA Training" at bounding box center [48, 119] width 89 height 7
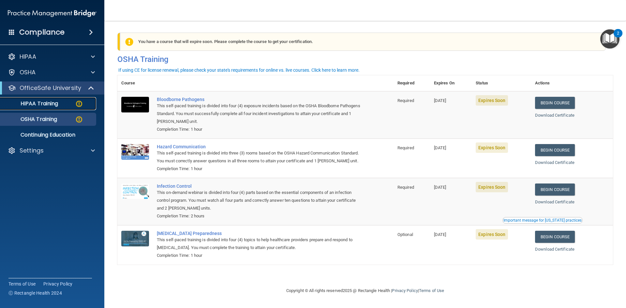
click at [73, 103] on div "HIPAA Training" at bounding box center [48, 103] width 89 height 7
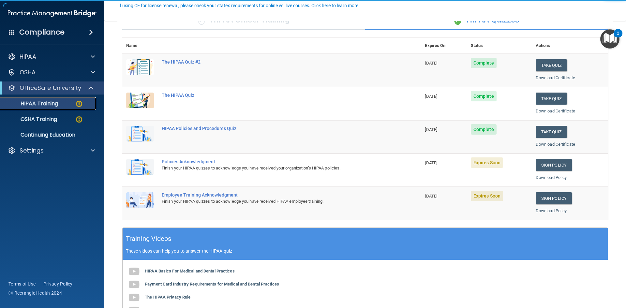
scroll to position [65, 0]
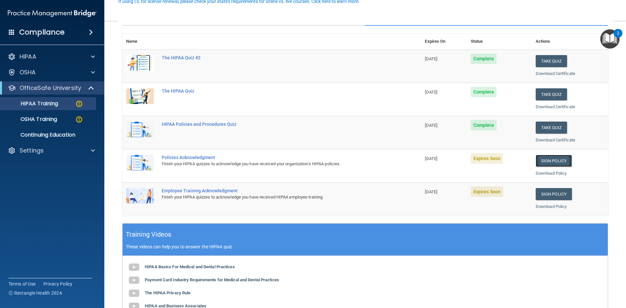
click at [552, 161] on link "Sign Policy" at bounding box center [553, 161] width 36 height 12
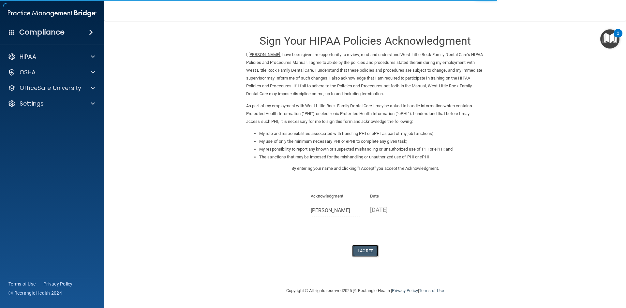
click at [364, 251] on button "I Agree" at bounding box center [365, 251] width 26 height 12
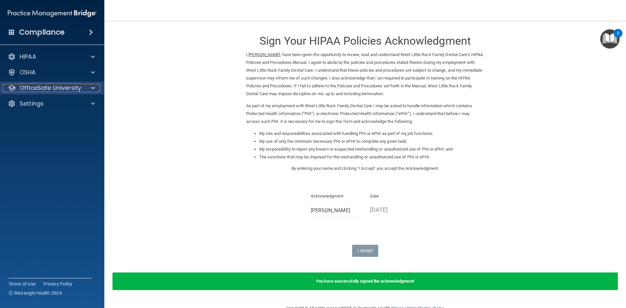
click at [58, 85] on p "OfficeSafe University" at bounding box center [51, 88] width 62 height 8
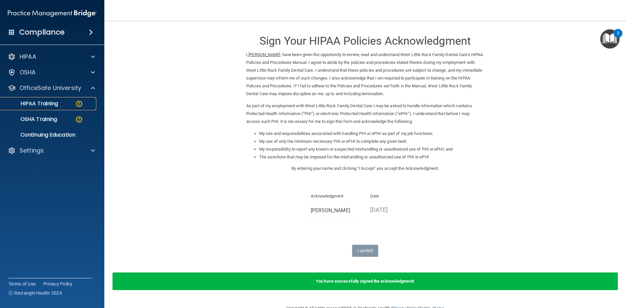
click at [87, 102] on div "HIPAA Training" at bounding box center [48, 103] width 89 height 7
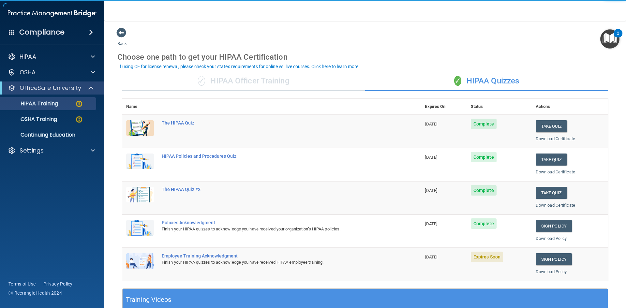
click at [548, 250] on td "Sign Policy Sign Policy Download Policy" at bounding box center [570, 264] width 76 height 33
click at [550, 262] on link "Sign Policy" at bounding box center [553, 259] width 36 height 12
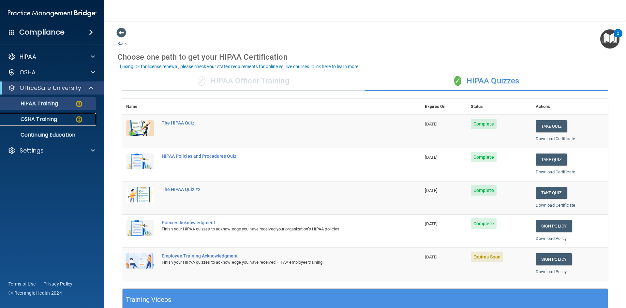
click at [77, 124] on link "OSHA Training" at bounding box center [44, 119] width 103 height 13
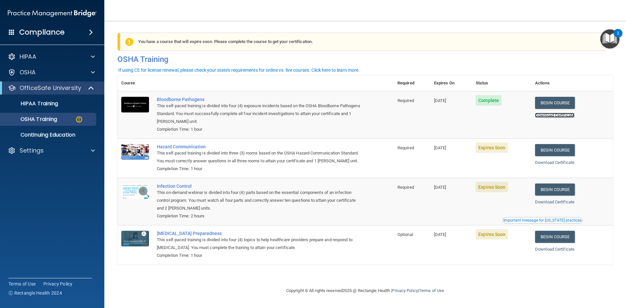
click at [549, 115] on link "Download Certificate" at bounding box center [554, 115] width 39 height 5
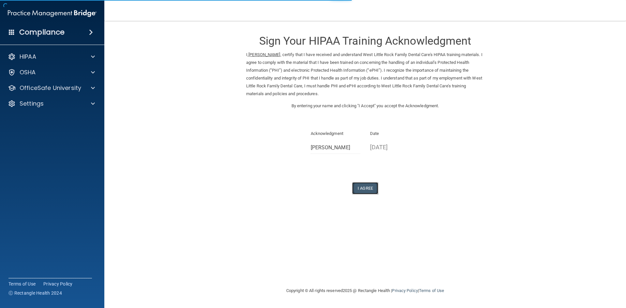
click at [371, 190] on button "I Agree" at bounding box center [365, 188] width 26 height 12
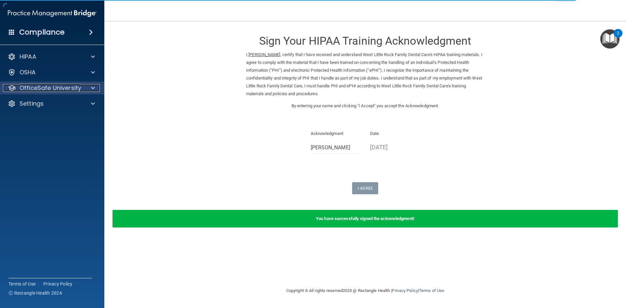
click at [70, 85] on p "OfficeSafe University" at bounding box center [51, 88] width 62 height 8
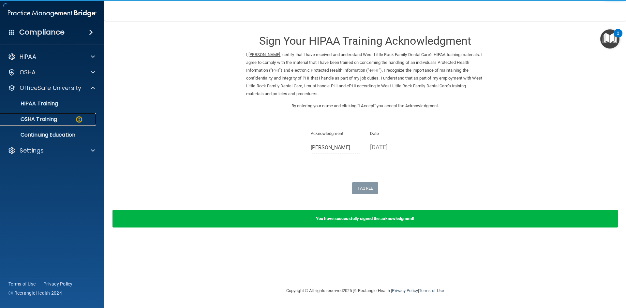
click at [71, 120] on div "OSHA Training" at bounding box center [48, 119] width 89 height 7
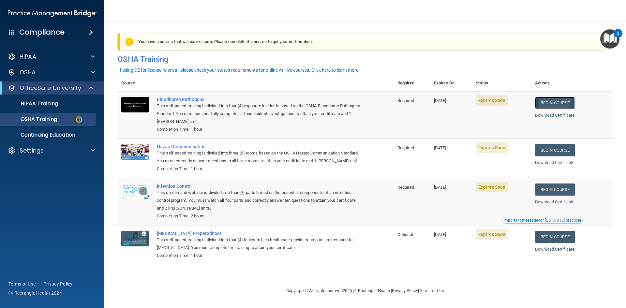
click at [556, 105] on link "Begin Course" at bounding box center [555, 103] width 40 height 12
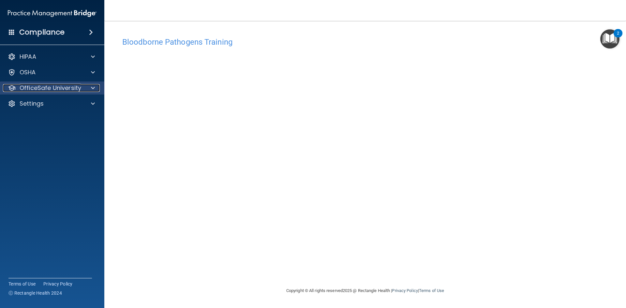
click at [90, 90] on div at bounding box center [92, 88] width 16 height 8
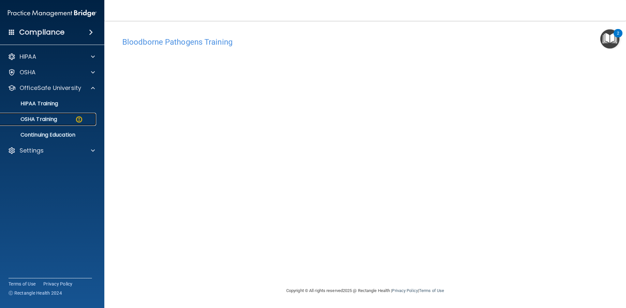
click at [82, 119] on img at bounding box center [79, 119] width 8 height 8
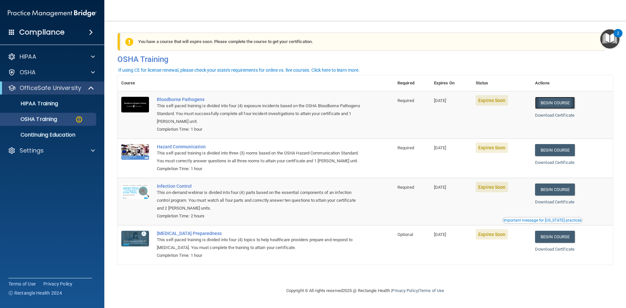
click at [568, 102] on link "Begin Course" at bounding box center [555, 103] width 40 height 12
